Goal: Check status: Check status

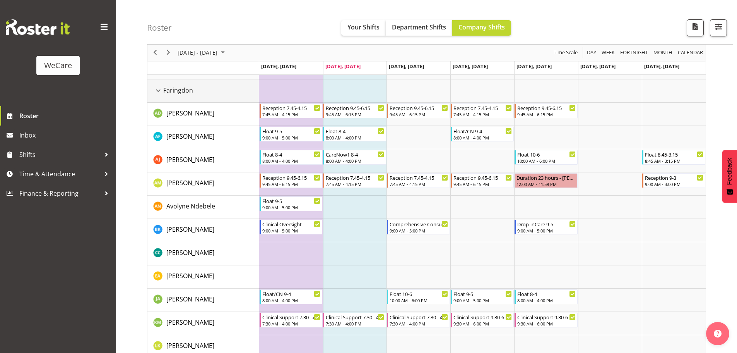
scroll to position [39, 0]
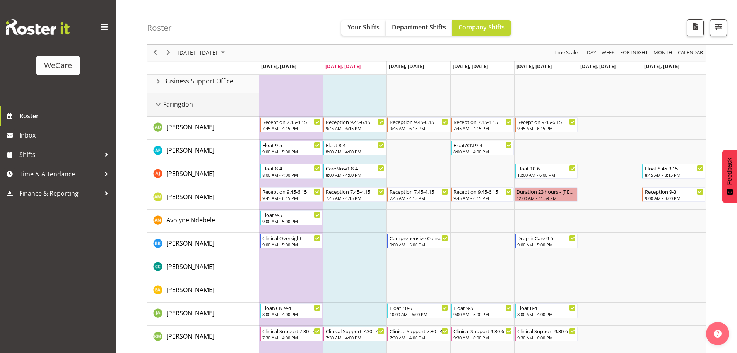
click at [161, 106] on div "Faringdon resource" at bounding box center [158, 104] width 10 height 10
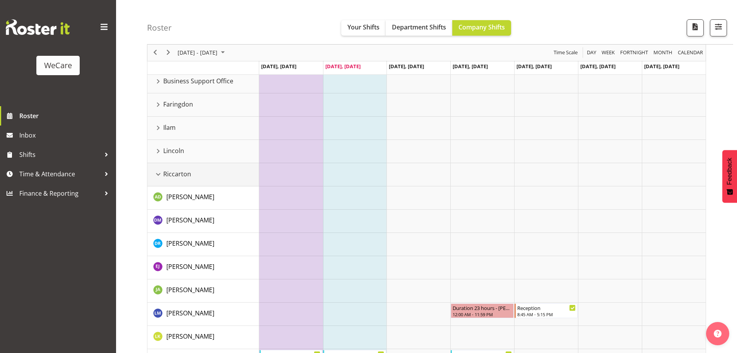
click at [159, 176] on div "Riccarton resource" at bounding box center [158, 174] width 10 height 10
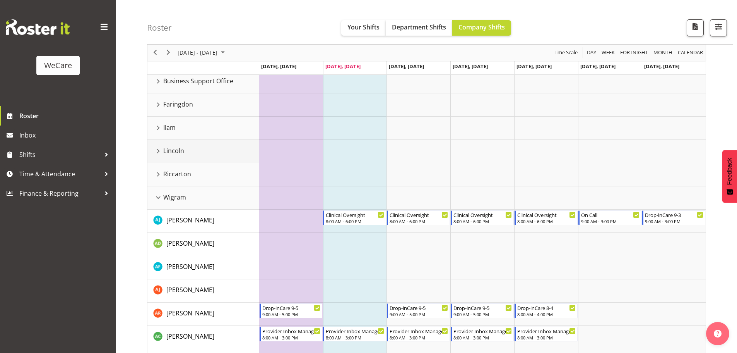
click at [158, 154] on div "Lincoln resource" at bounding box center [158, 151] width 10 height 10
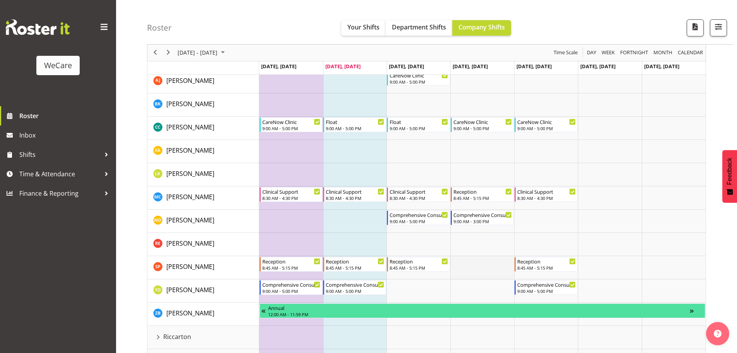
scroll to position [116, 0]
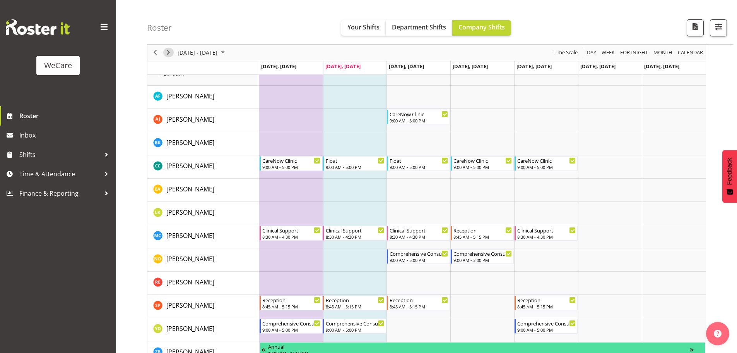
click at [169, 55] on span "Next" at bounding box center [168, 53] width 9 height 10
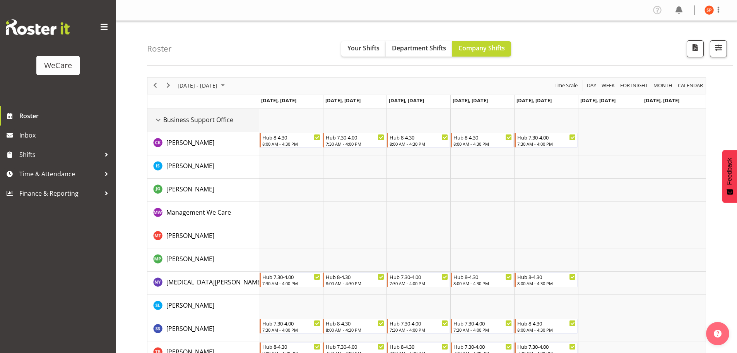
click at [156, 122] on div "Business Support Office resource" at bounding box center [158, 120] width 10 height 10
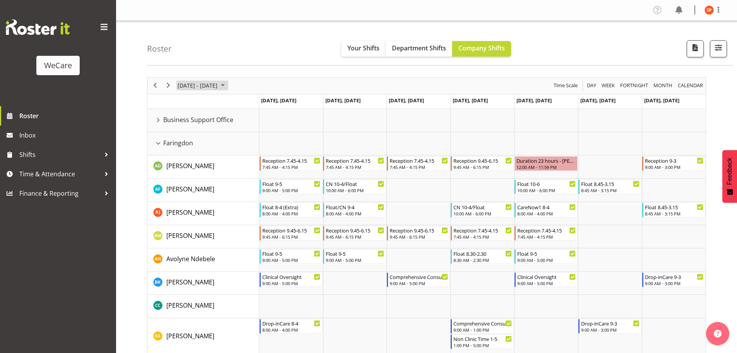
click at [183, 86] on span "[DATE] - [DATE]" at bounding box center [197, 85] width 41 height 10
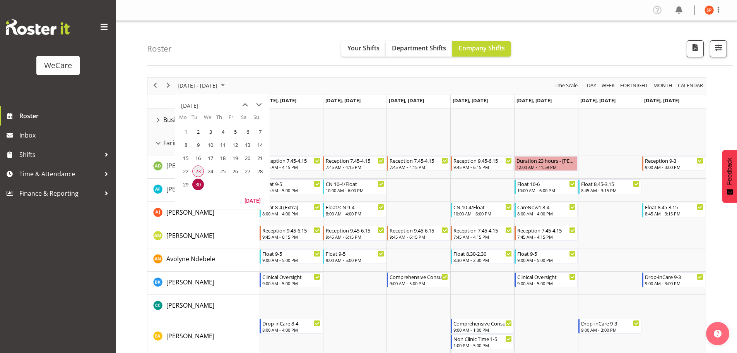
click at [200, 168] on span "23" at bounding box center [198, 171] width 12 height 12
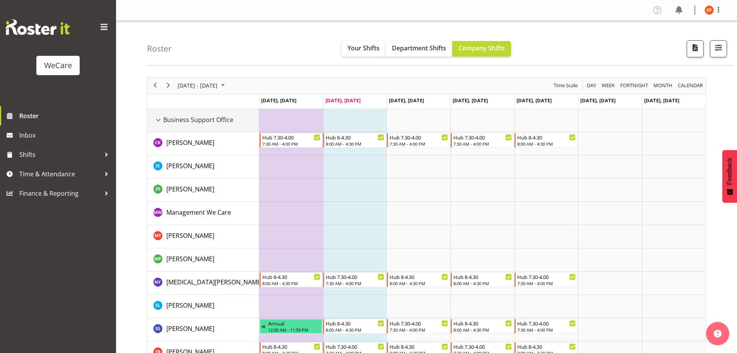
click at [161, 119] on div "Business Support Office resource" at bounding box center [158, 120] width 10 height 10
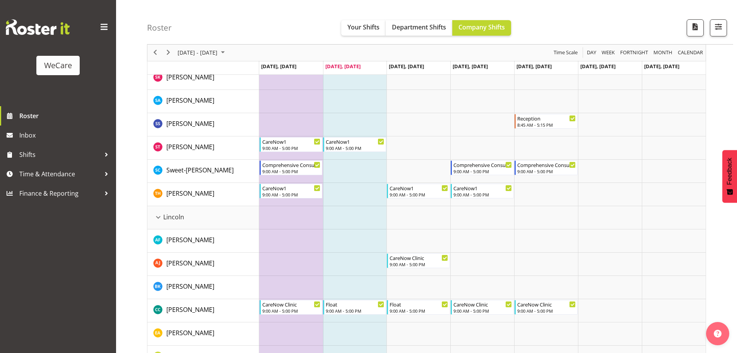
scroll to position [1006, 0]
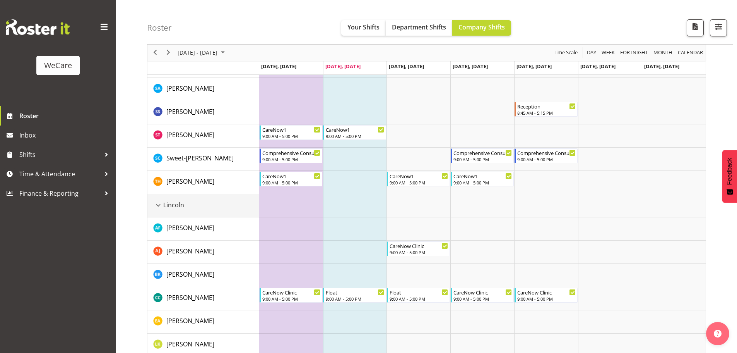
click at [160, 207] on div "Lincoln resource" at bounding box center [158, 205] width 10 height 10
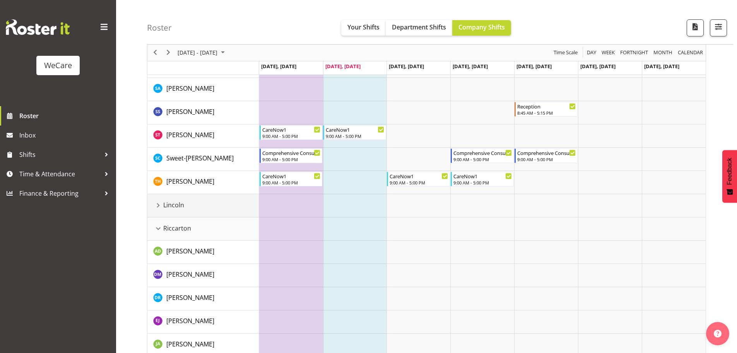
scroll to position [967, 0]
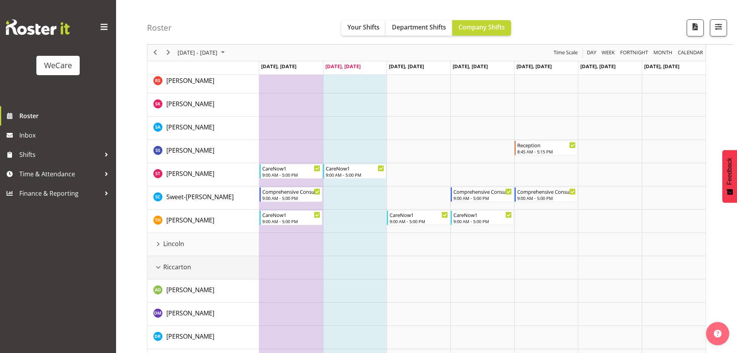
click at [159, 268] on div "Riccarton resource" at bounding box center [158, 267] width 10 height 10
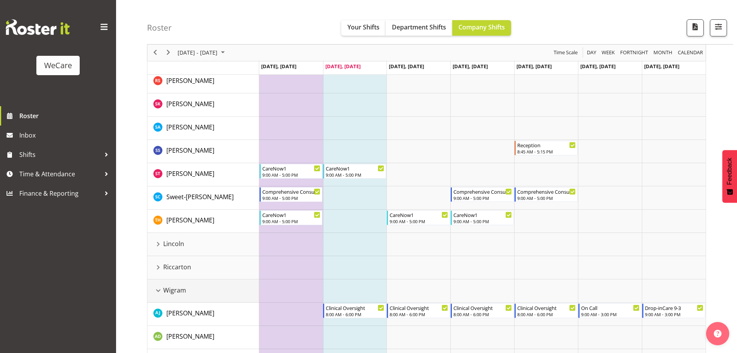
click at [158, 289] on div "Wigram resource" at bounding box center [158, 290] width 10 height 10
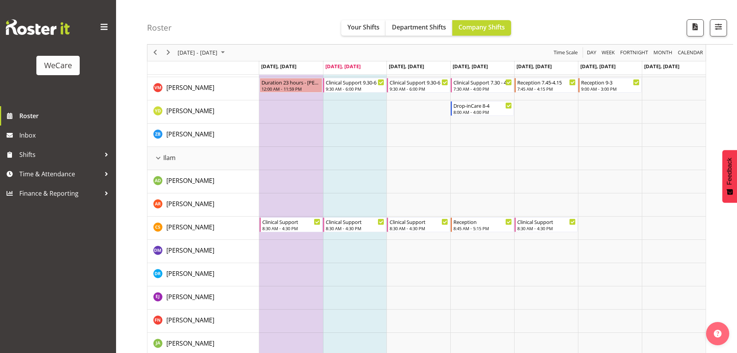
scroll to position [498, 0]
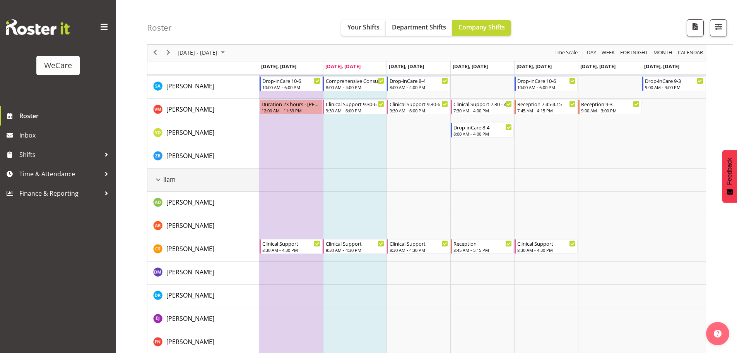
click at [161, 178] on div "Ilam resource" at bounding box center [158, 180] width 10 height 10
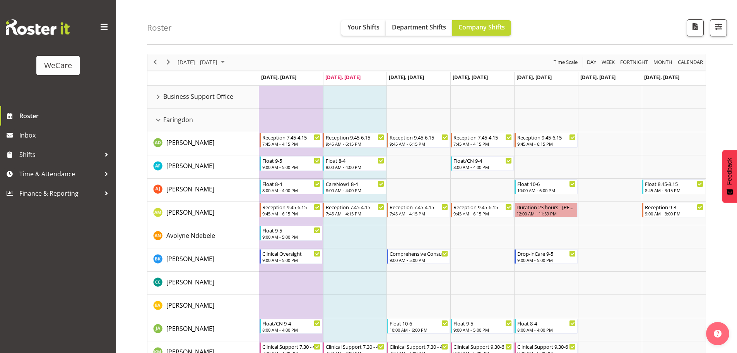
scroll to position [0, 0]
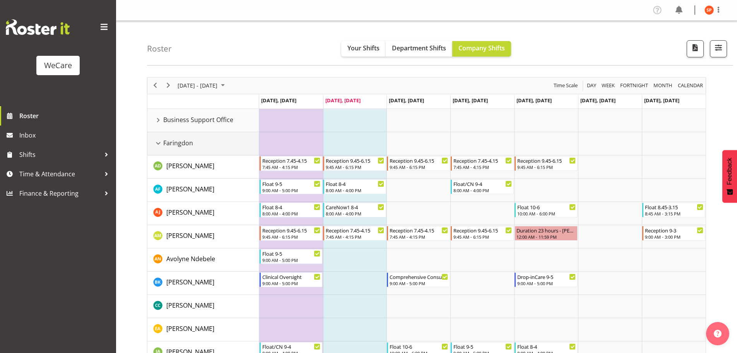
click at [160, 140] on div "Faringdon resource" at bounding box center [158, 143] width 10 height 10
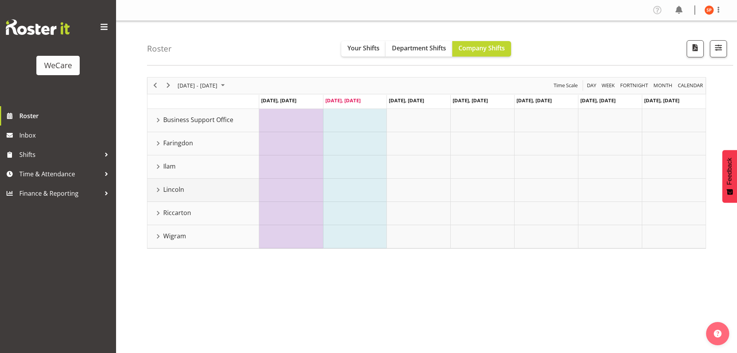
click at [158, 190] on div "Lincoln resource" at bounding box center [158, 190] width 10 height 10
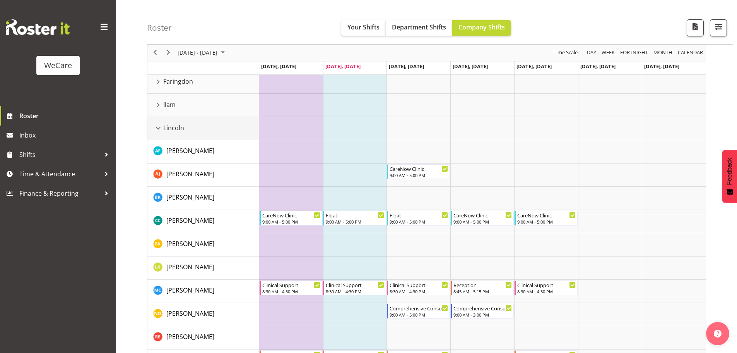
scroll to position [26, 0]
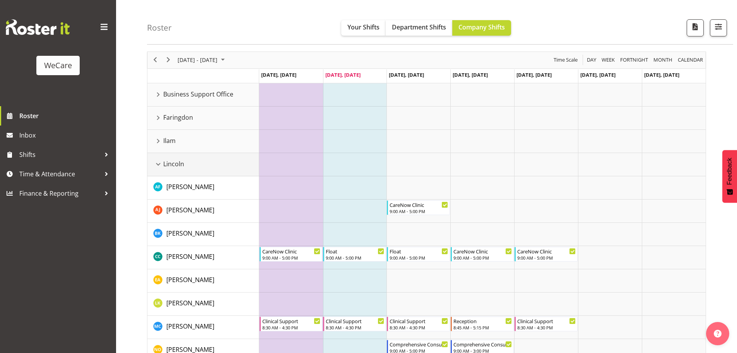
click at [156, 162] on div "Lincoln resource" at bounding box center [158, 164] width 10 height 10
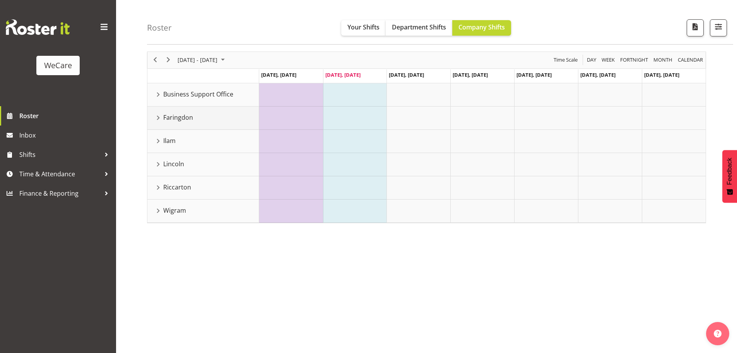
drag, startPoint x: 159, startPoint y: 117, endPoint x: 294, endPoint y: 122, distance: 134.8
click at [160, 117] on div "Faringdon resource" at bounding box center [158, 118] width 10 height 10
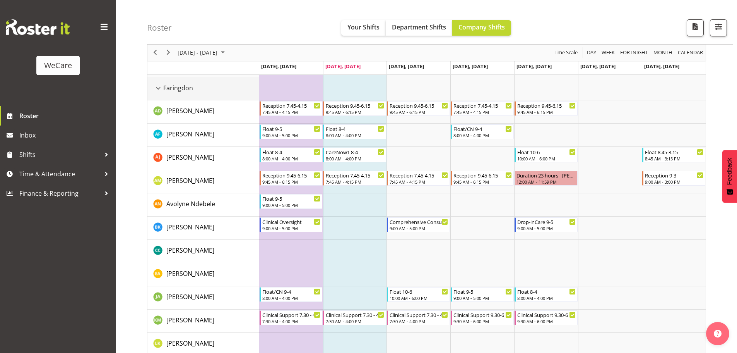
scroll to position [0, 0]
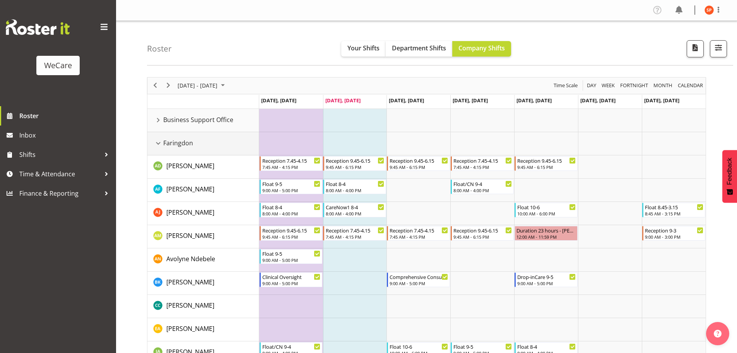
click at [156, 140] on div "Faringdon resource" at bounding box center [158, 143] width 10 height 10
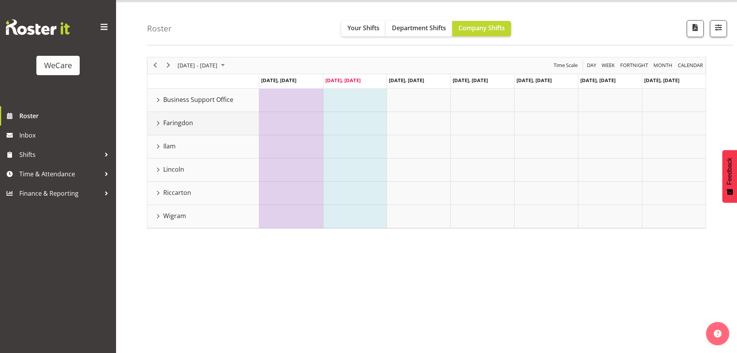
scroll to position [28, 0]
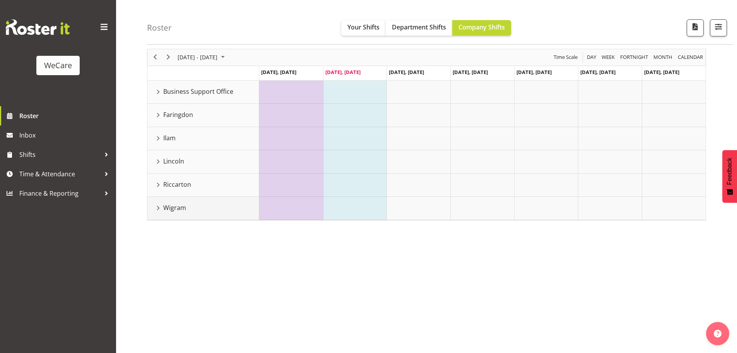
click at [157, 207] on div "Wigram resource" at bounding box center [158, 208] width 10 height 10
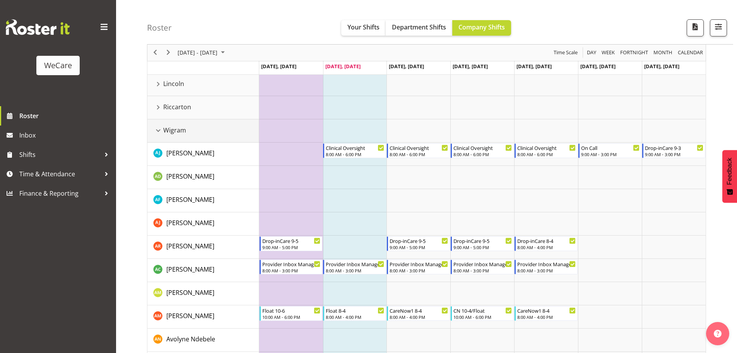
scroll to position [67, 0]
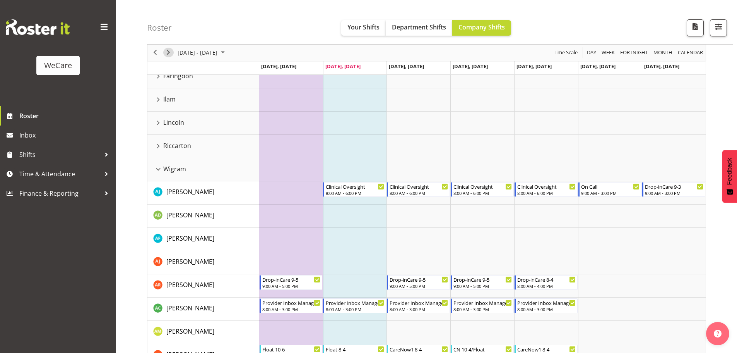
click at [169, 53] on span "Next" at bounding box center [168, 53] width 9 height 10
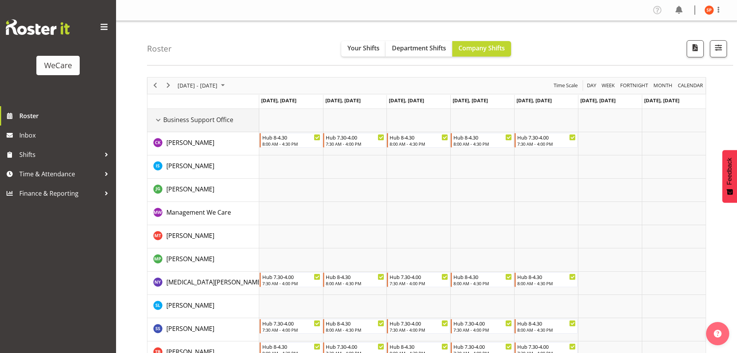
drag, startPoint x: 157, startPoint y: 123, endPoint x: 157, endPoint y: 142, distance: 19.0
click at [157, 123] on div "Business Support Office resource" at bounding box center [158, 120] width 10 height 10
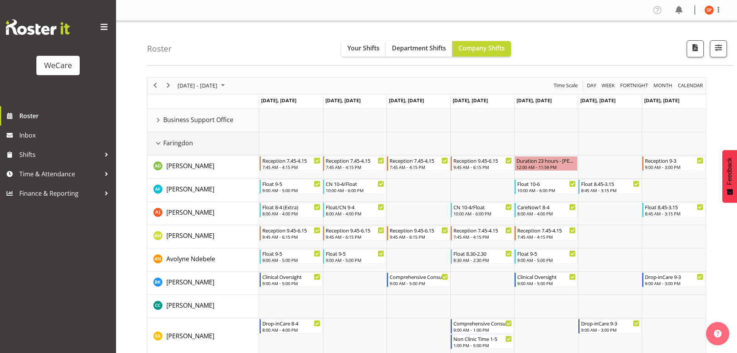
drag, startPoint x: 155, startPoint y: 144, endPoint x: 158, endPoint y: 149, distance: 5.7
click at [156, 144] on div "Faringdon resource" at bounding box center [158, 143] width 10 height 10
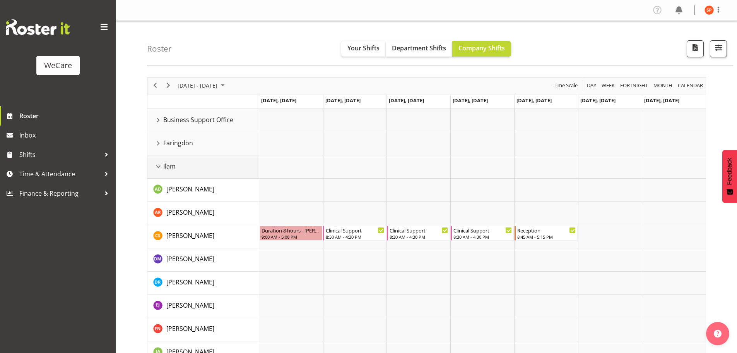
drag, startPoint x: 159, startPoint y: 164, endPoint x: 159, endPoint y: 174, distance: 9.7
click at [159, 165] on div "Ilam resource" at bounding box center [158, 166] width 10 height 10
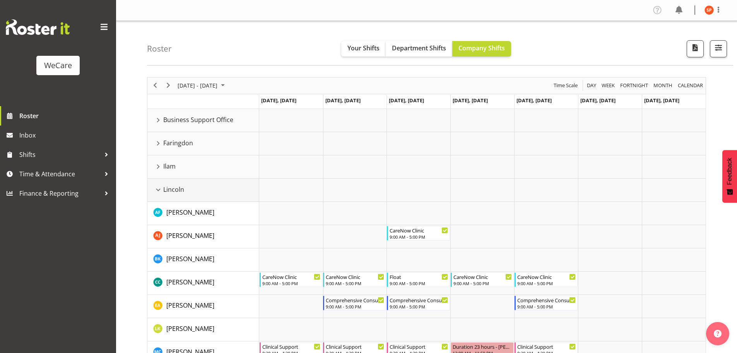
click at [161, 189] on div "Lincoln resource" at bounding box center [158, 190] width 10 height 10
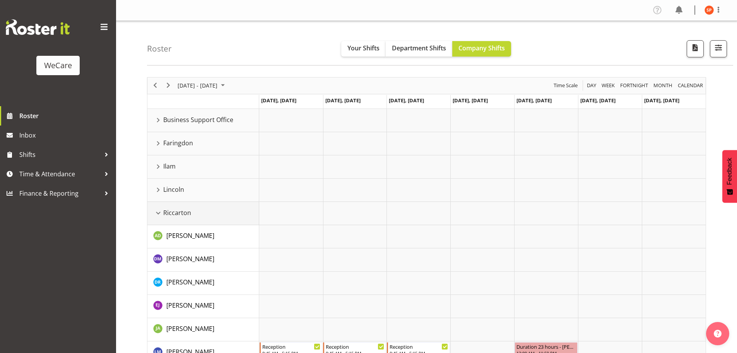
click at [156, 214] on div "Riccarton resource" at bounding box center [158, 213] width 10 height 10
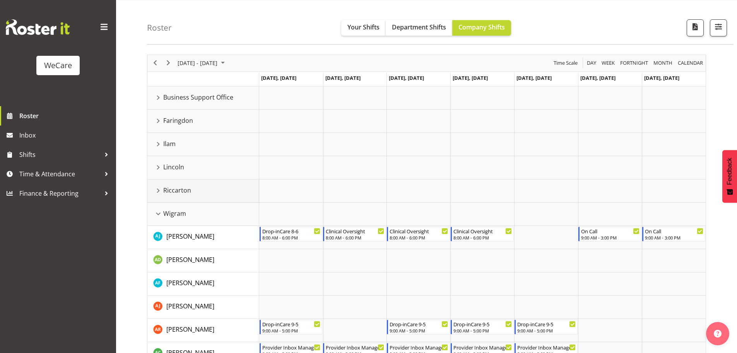
scroll to position [77, 0]
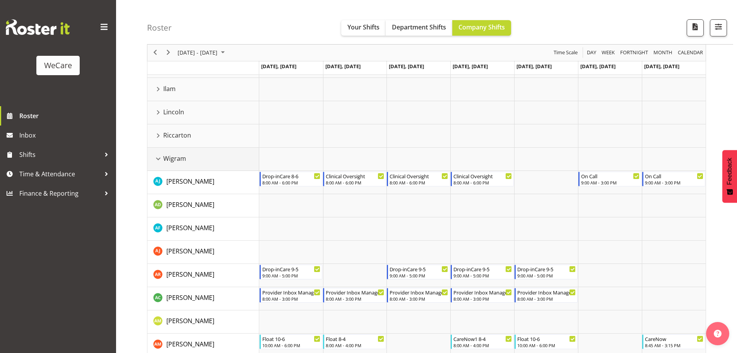
click at [159, 162] on div "Wigram resource" at bounding box center [158, 159] width 10 height 10
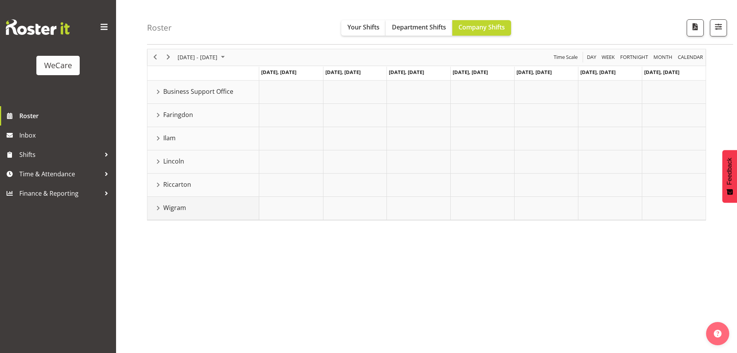
scroll to position [28, 0]
click at [161, 120] on td "Faringdon" at bounding box center [203, 115] width 112 height 23
click at [160, 115] on div "Faringdon resource" at bounding box center [158, 115] width 10 height 10
